Goal: Find contact information: Find contact information

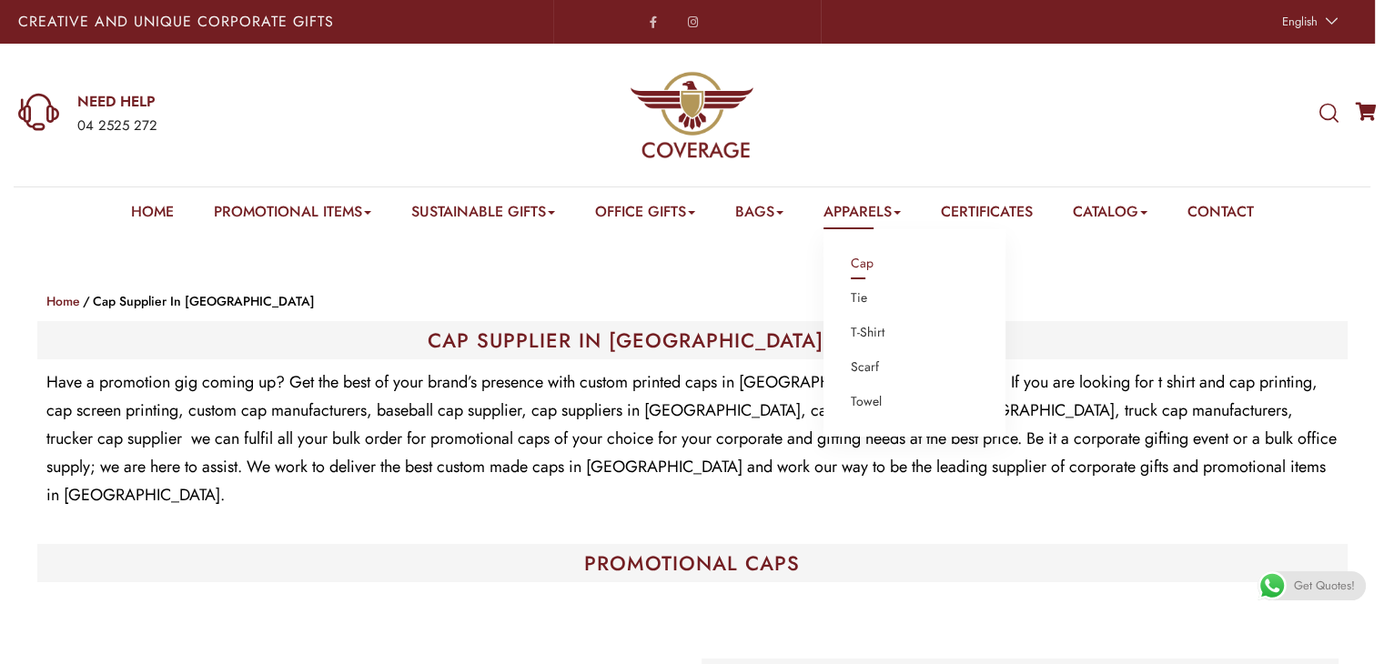
click at [866, 261] on link "Cap" at bounding box center [862, 264] width 23 height 24
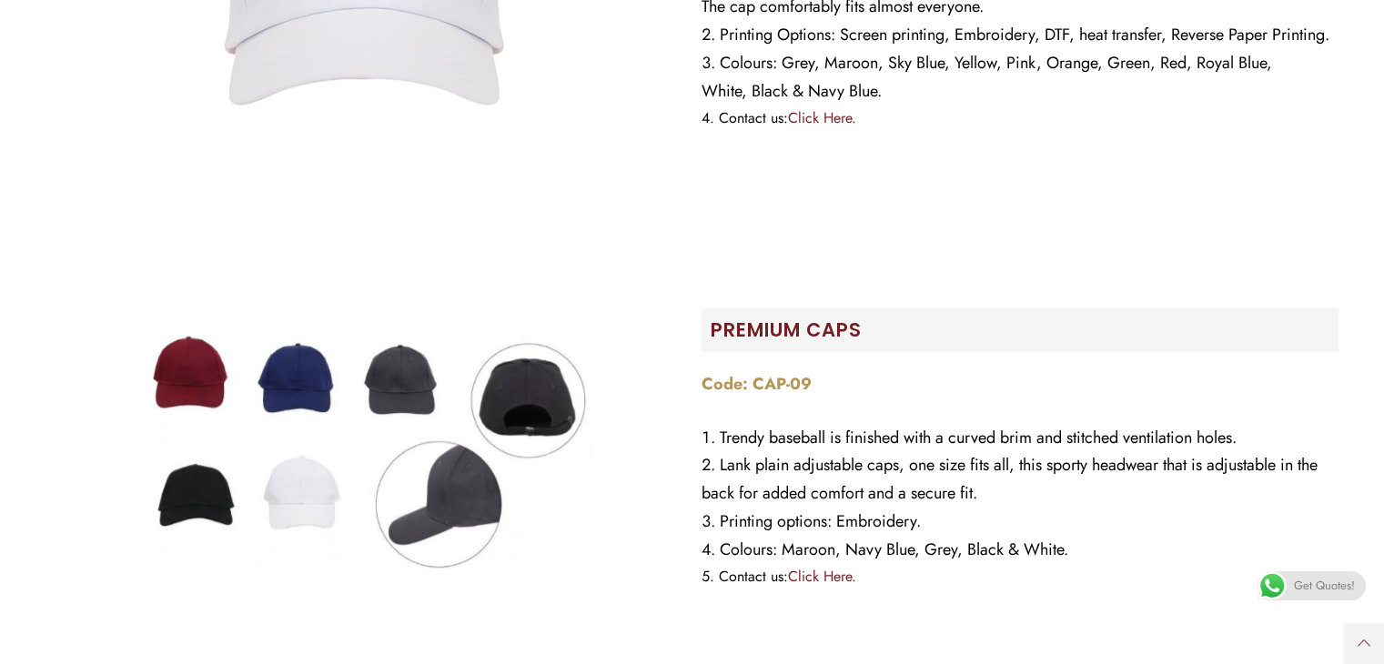
scroll to position [873, 0]
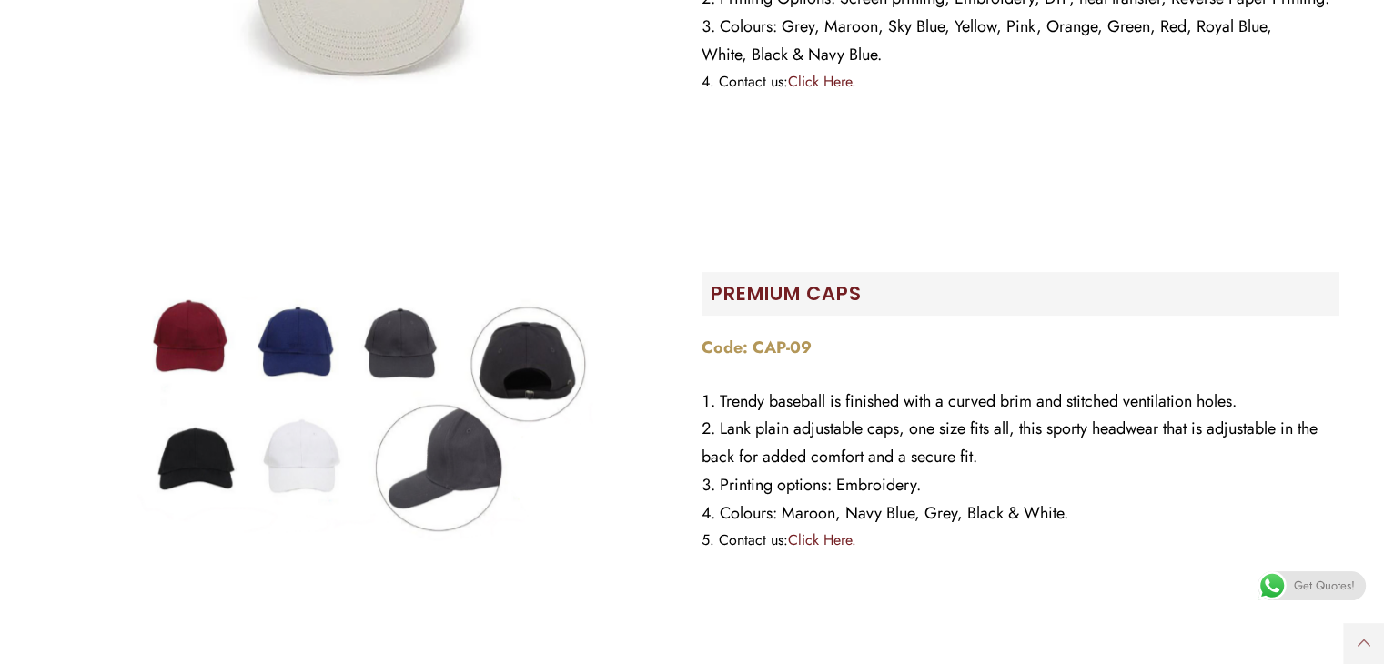
click at [432, 433] on img at bounding box center [364, 418] width 455 height 455
click at [544, 376] on img at bounding box center [364, 418] width 455 height 455
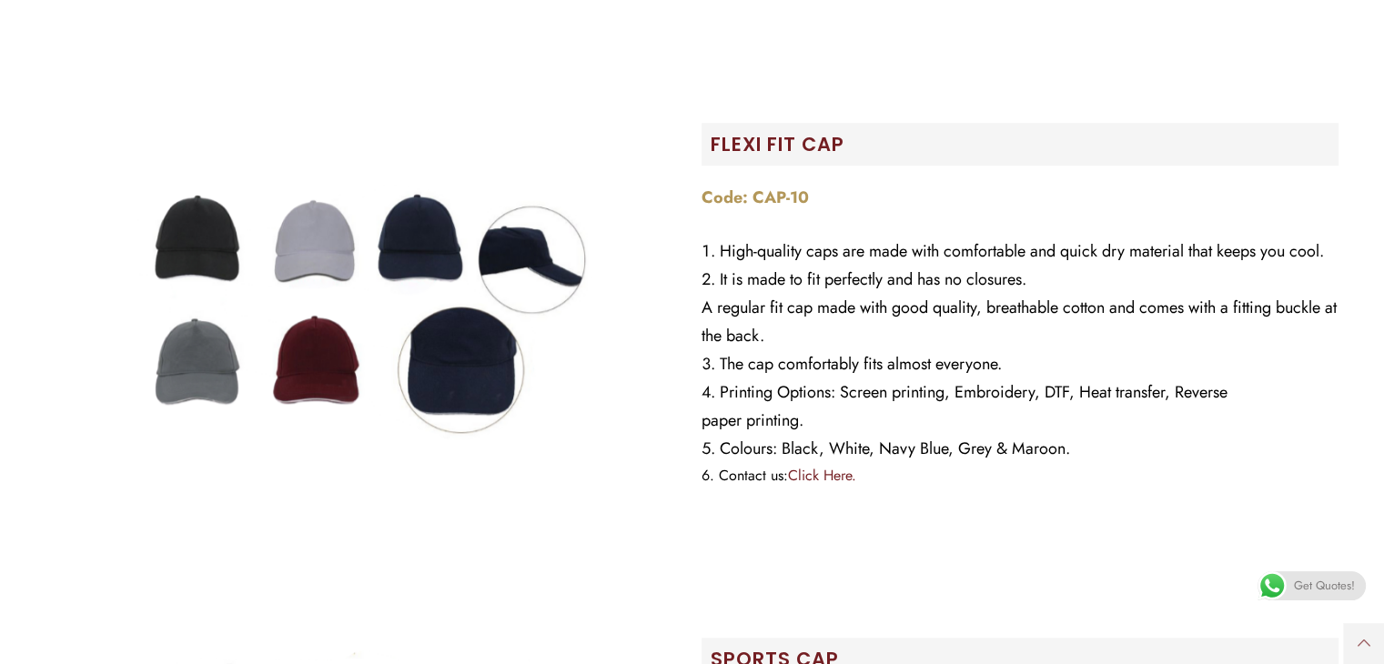
scroll to position [1862, 0]
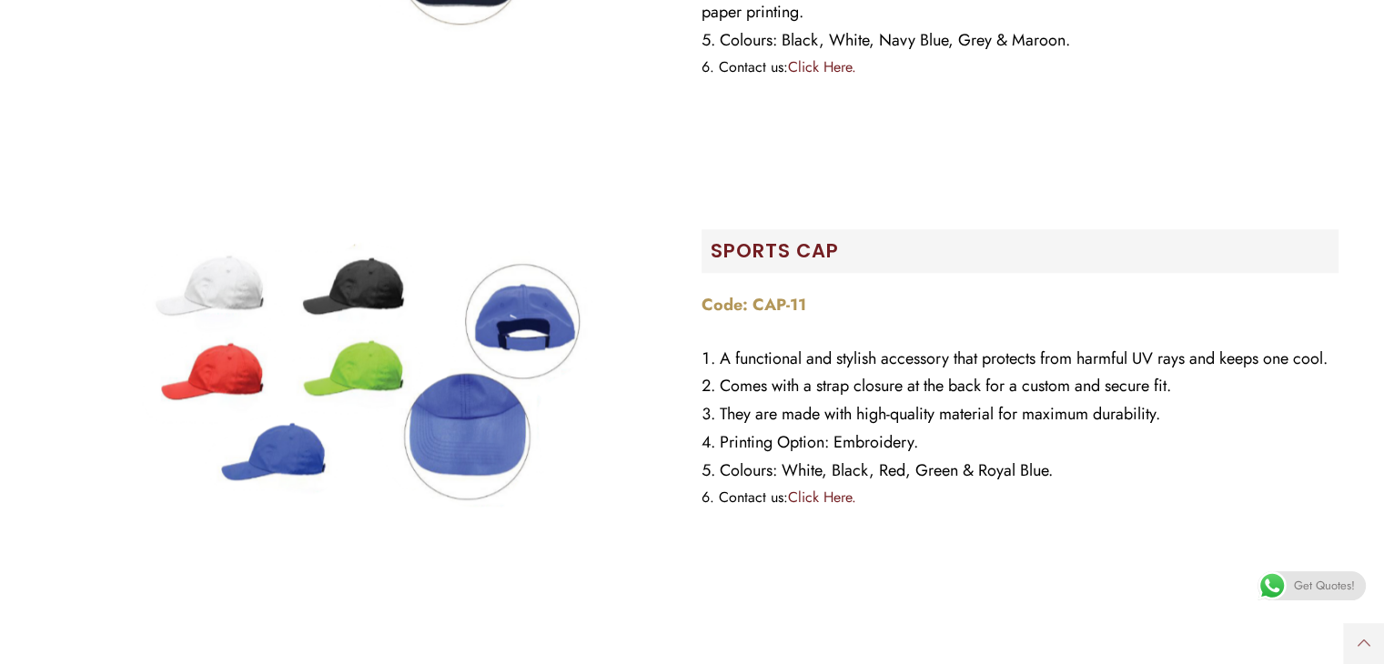
click at [535, 308] on img at bounding box center [364, 375] width 455 height 455
click at [497, 423] on img at bounding box center [364, 375] width 455 height 455
click at [363, 267] on img at bounding box center [364, 375] width 455 height 455
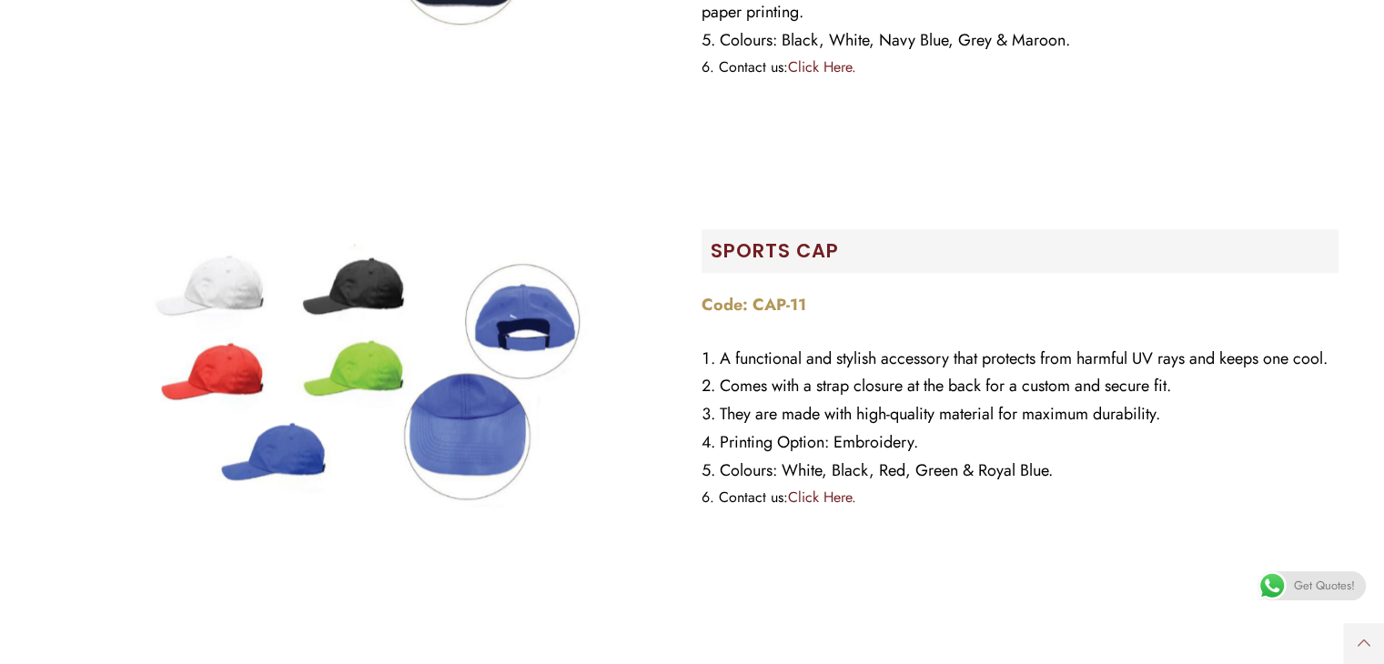
click at [363, 267] on img at bounding box center [364, 375] width 455 height 455
click at [513, 314] on img at bounding box center [364, 375] width 455 height 455
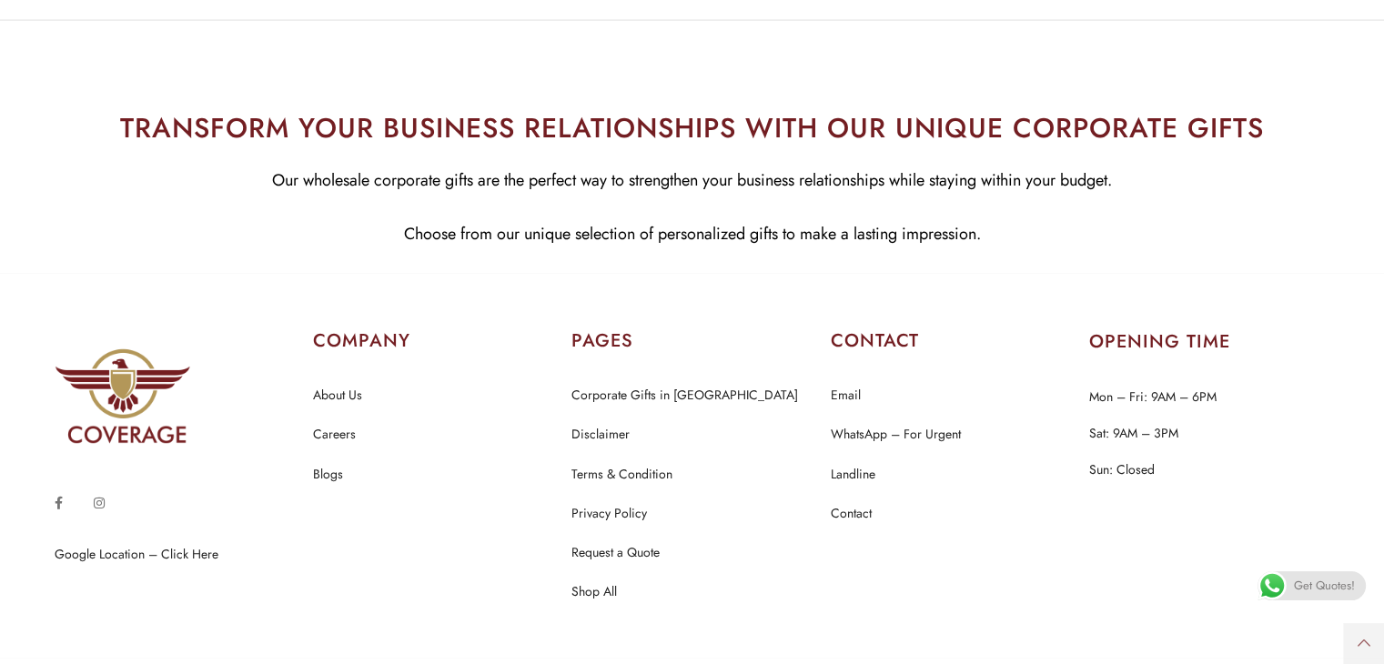
scroll to position [4662, 0]
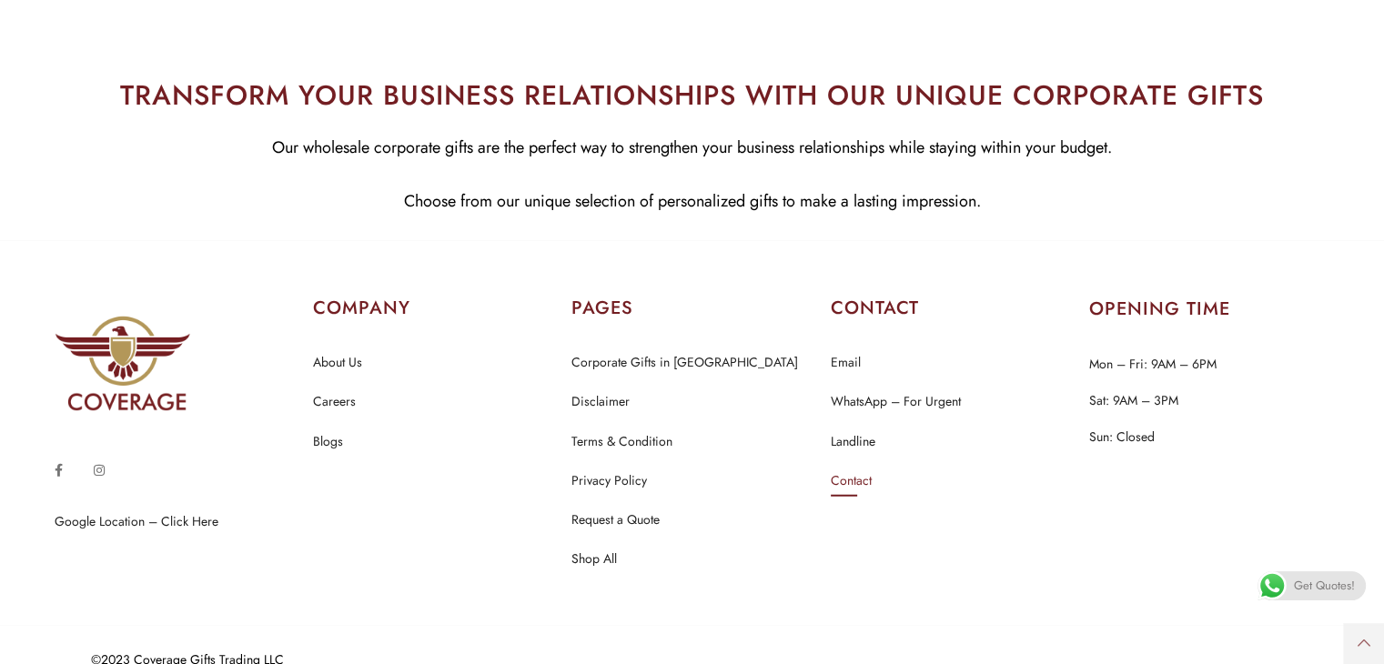
click at [857, 469] on link "Contact" at bounding box center [851, 481] width 41 height 24
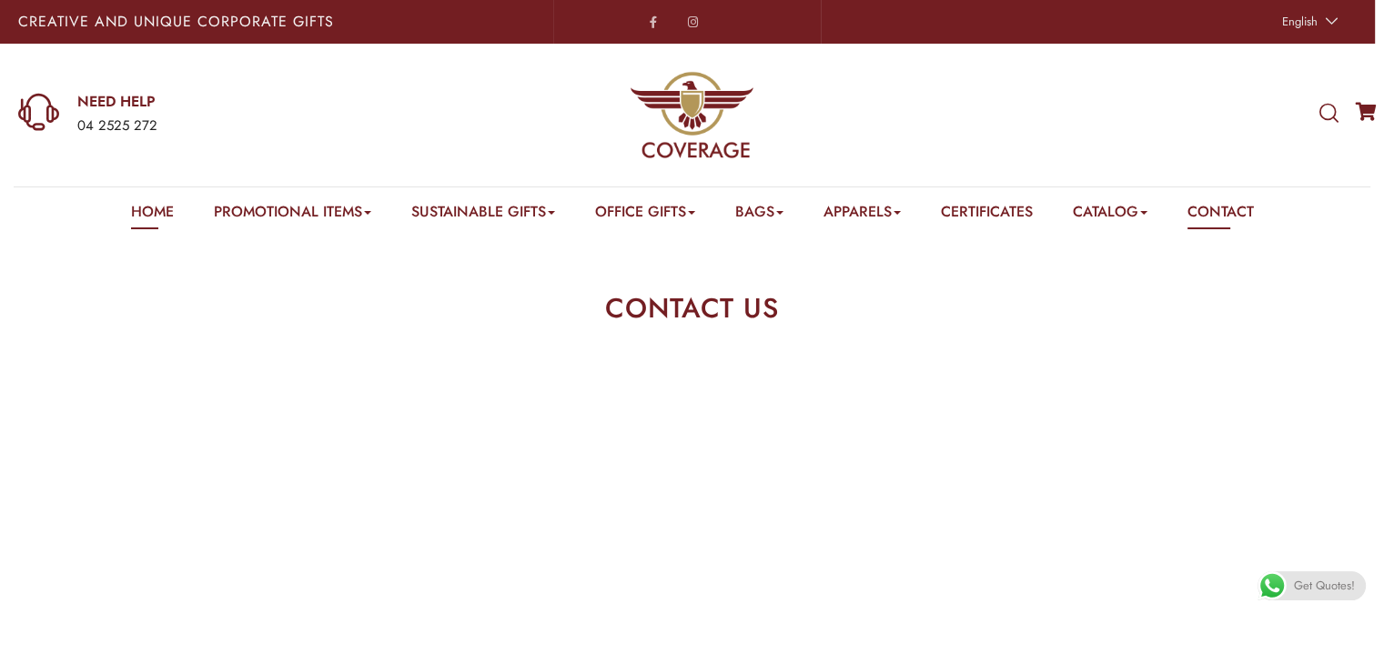
click at [131, 203] on link "Home" at bounding box center [152, 215] width 43 height 28
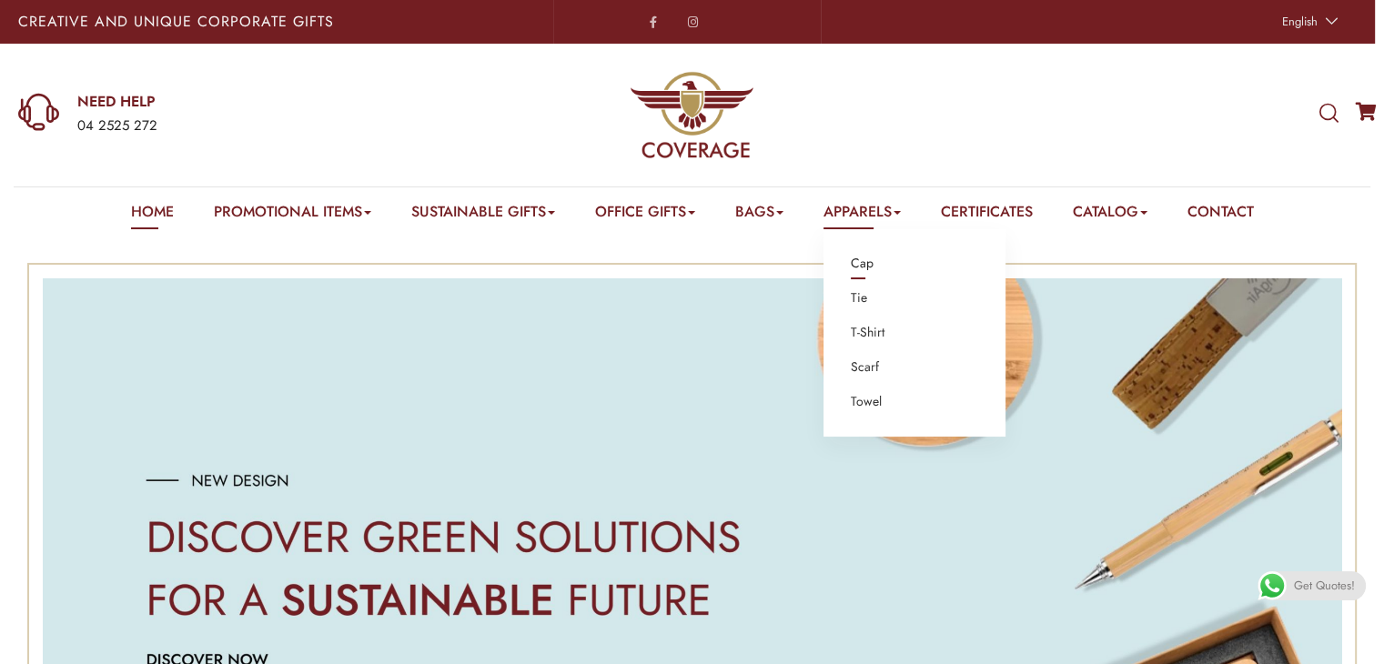
click at [873, 264] on link "Cap" at bounding box center [862, 264] width 23 height 24
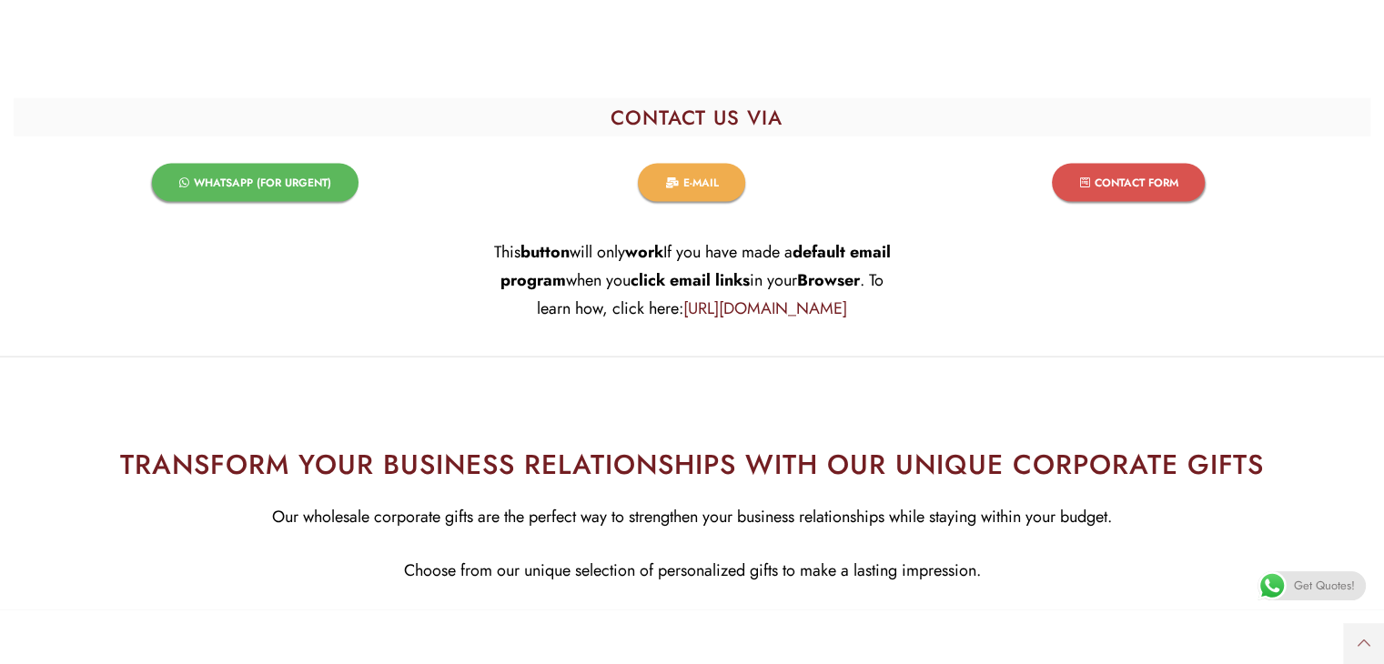
scroll to position [3996, 0]
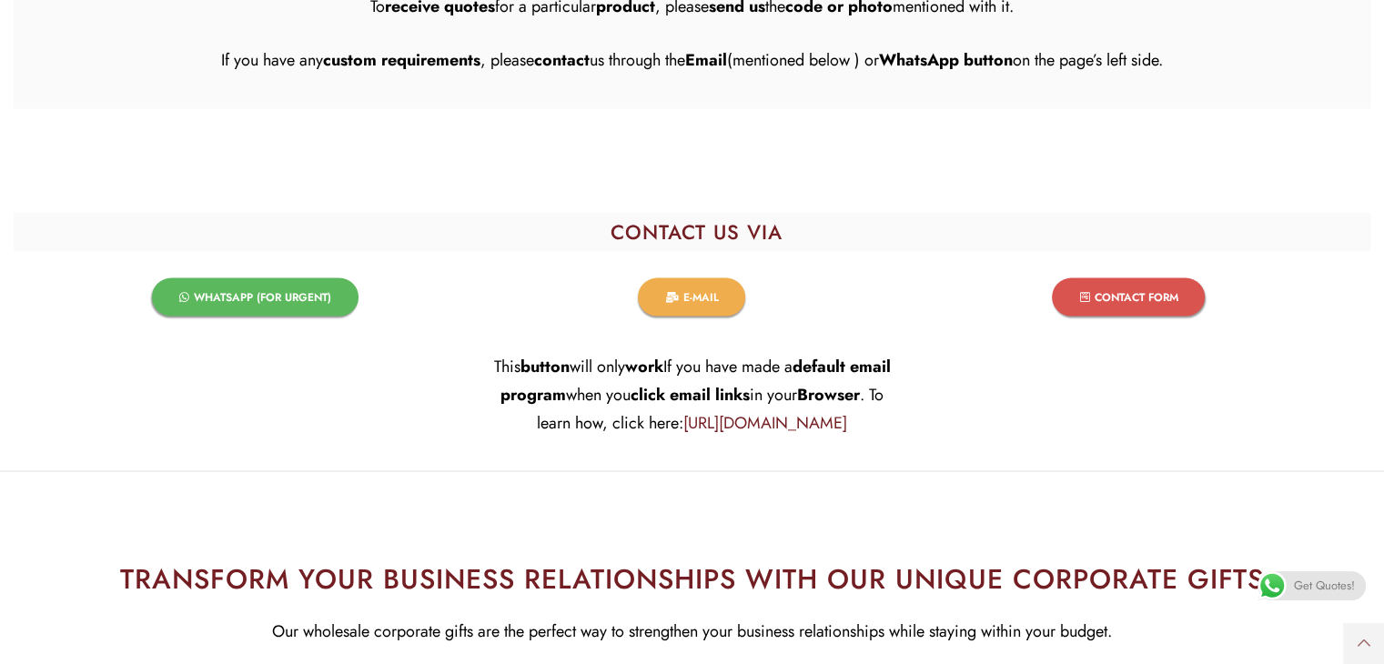
click at [200, 292] on span "WHATSAPP (FOR URGENT)​" at bounding box center [262, 297] width 137 height 11
